Goal: Task Accomplishment & Management: Complete application form

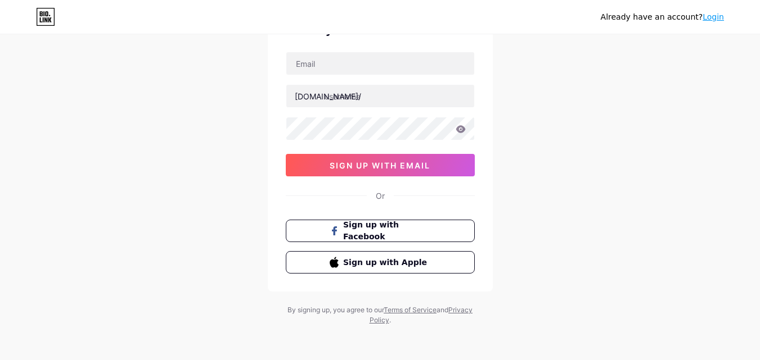
scroll to position [70, 0]
click at [382, 234] on span "Sign up with Facebook" at bounding box center [386, 230] width 88 height 24
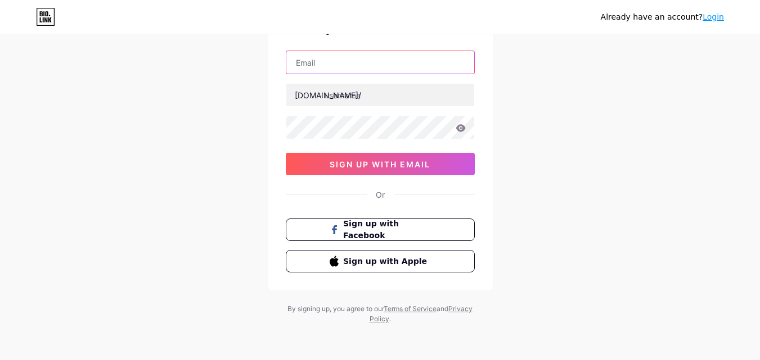
click at [375, 64] on input "text" at bounding box center [380, 62] width 188 height 22
click at [320, 64] on input "text" at bounding box center [380, 62] width 188 height 22
paste input "[EMAIL_ADDRESS][DOMAIN_NAME]"
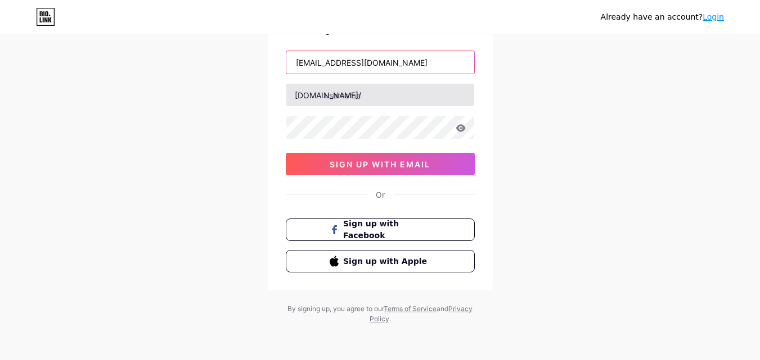
type input "[EMAIL_ADDRESS][DOMAIN_NAME]"
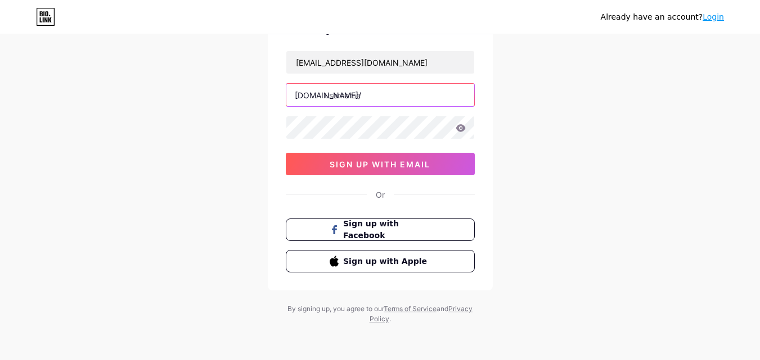
click at [332, 98] on input "text" at bounding box center [380, 95] width 188 height 22
paste input "dagacuasat"
type input "dagacuasat"
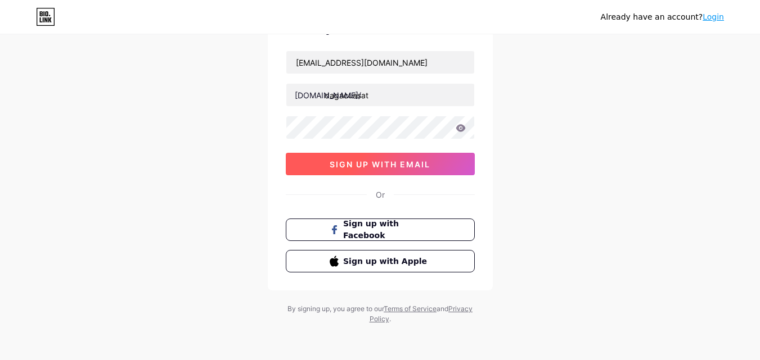
click at [354, 166] on span "sign up with email" at bounding box center [379, 165] width 101 height 10
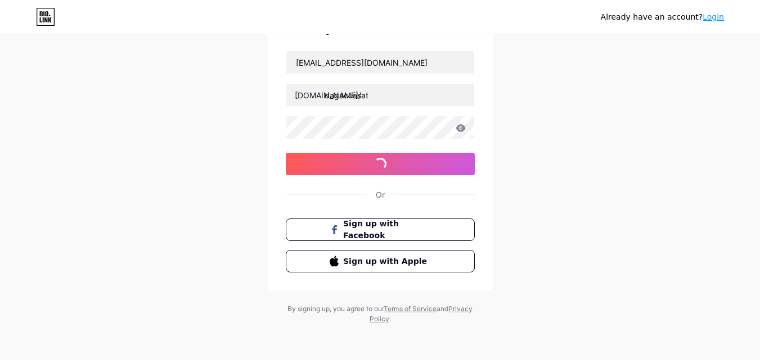
scroll to position [13, 0]
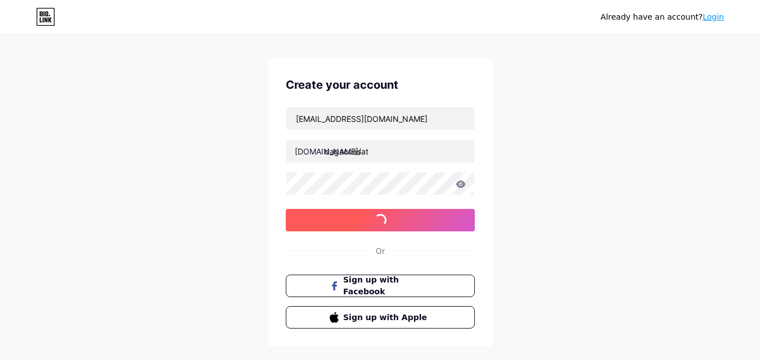
click at [374, 225] on button "sign up with email" at bounding box center [380, 220] width 189 height 22
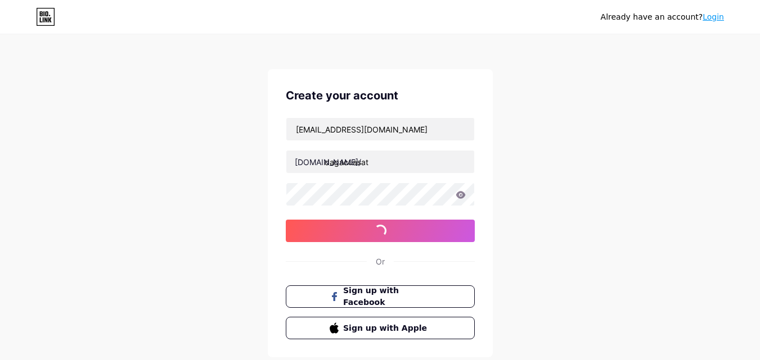
scroll to position [0, 0]
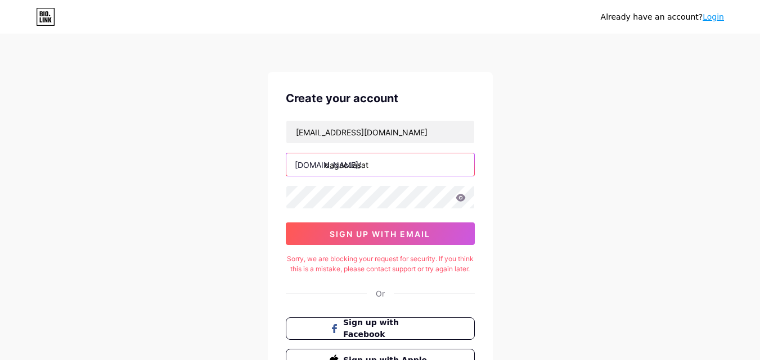
drag, startPoint x: 369, startPoint y: 164, endPoint x: 298, endPoint y: 166, distance: 71.4
click at [298, 166] on div "[DOMAIN_NAME]/ dagacuasat" at bounding box center [380, 165] width 189 height 24
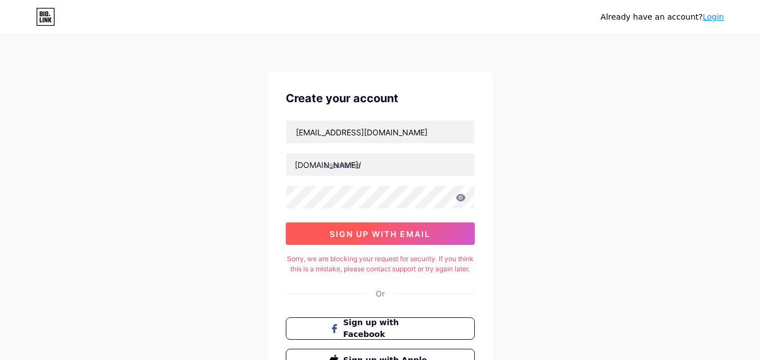
click at [363, 237] on span "sign up with email" at bounding box center [379, 234] width 101 height 10
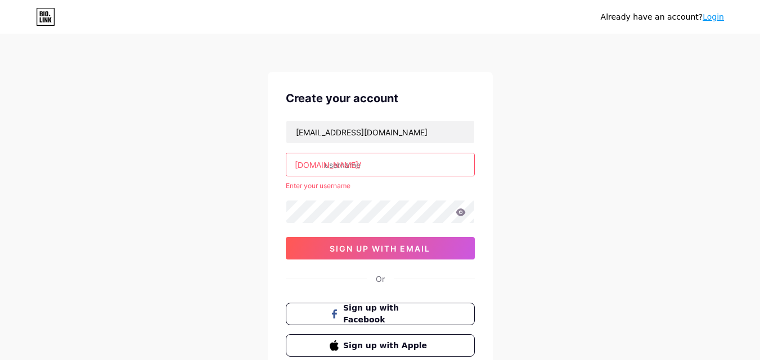
paste input "dagacuasatpro"
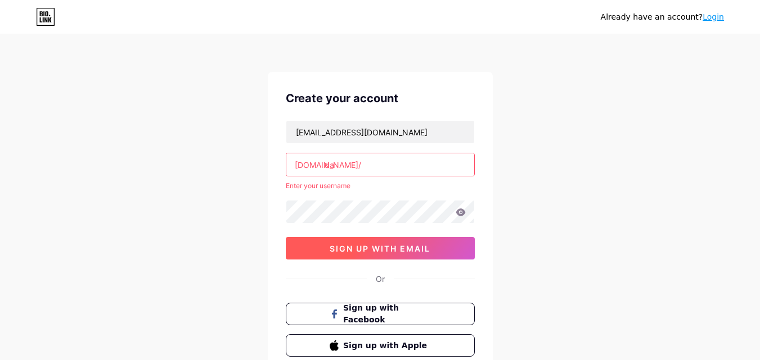
type input "d"
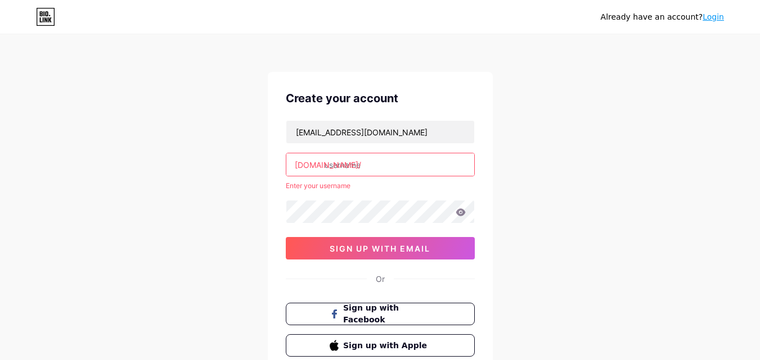
paste input "dagacuasatpro"
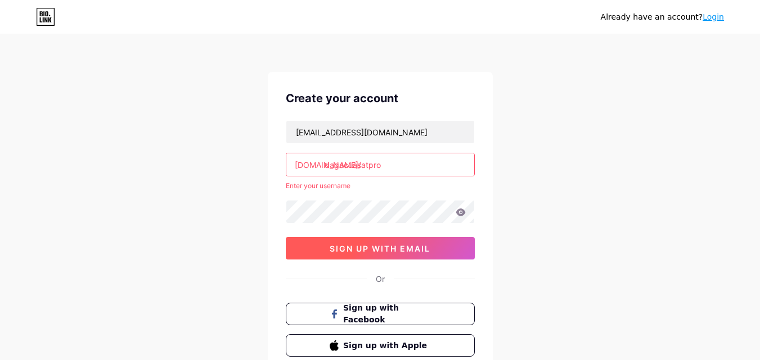
type input "dagacuasatpro"
click at [377, 256] on button "sign up with email" at bounding box center [380, 248] width 189 height 22
